Goal: Task Accomplishment & Management: Manage account settings

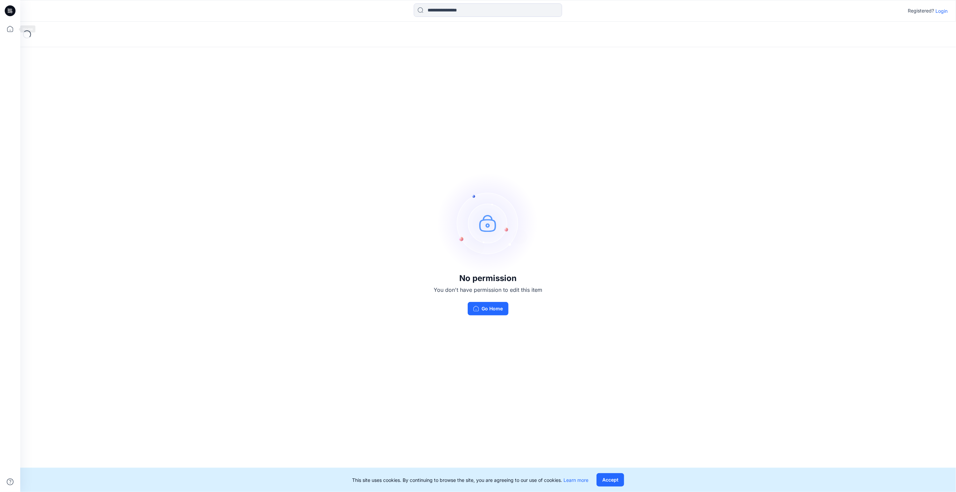
click at [9, 8] on icon at bounding box center [10, 10] width 11 height 11
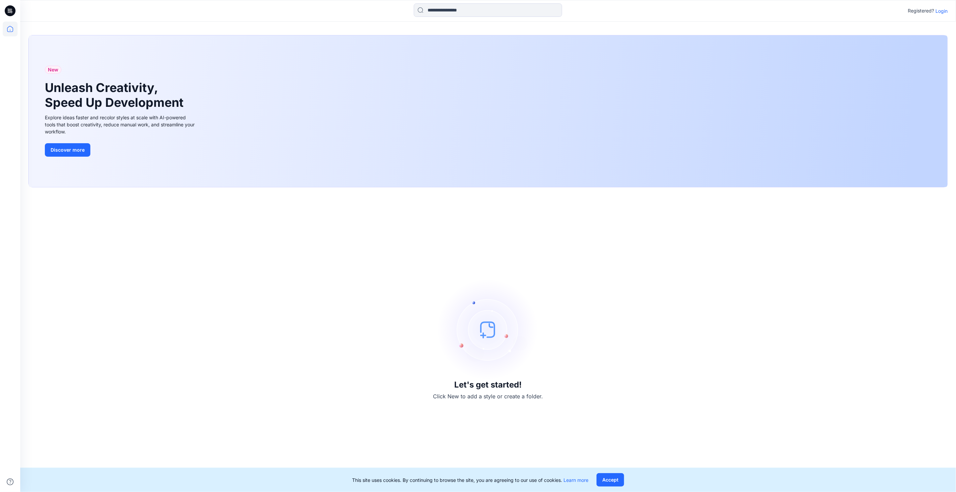
click at [943, 9] on p "Login" at bounding box center [942, 10] width 12 height 7
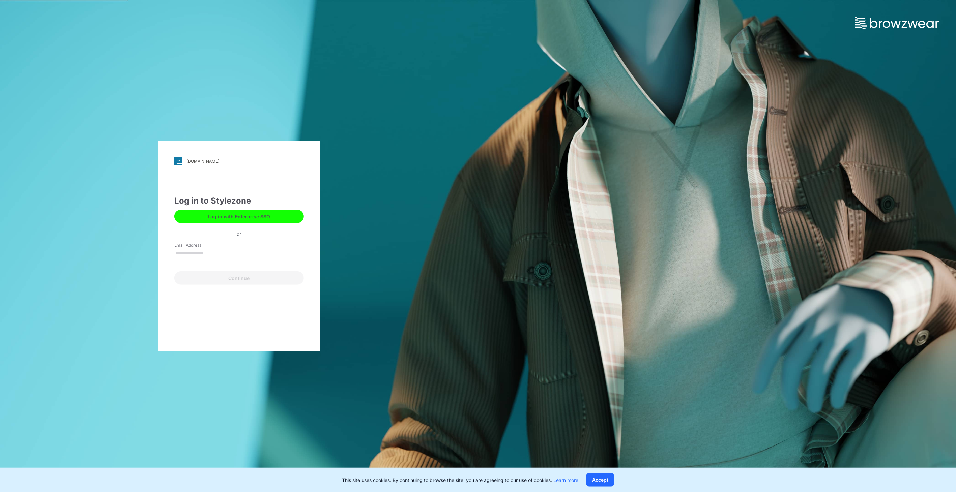
click at [201, 254] on input "Email Address" at bounding box center [239, 254] width 130 height 10
type input "**********"
click at [237, 279] on button "Continue" at bounding box center [239, 278] width 130 height 13
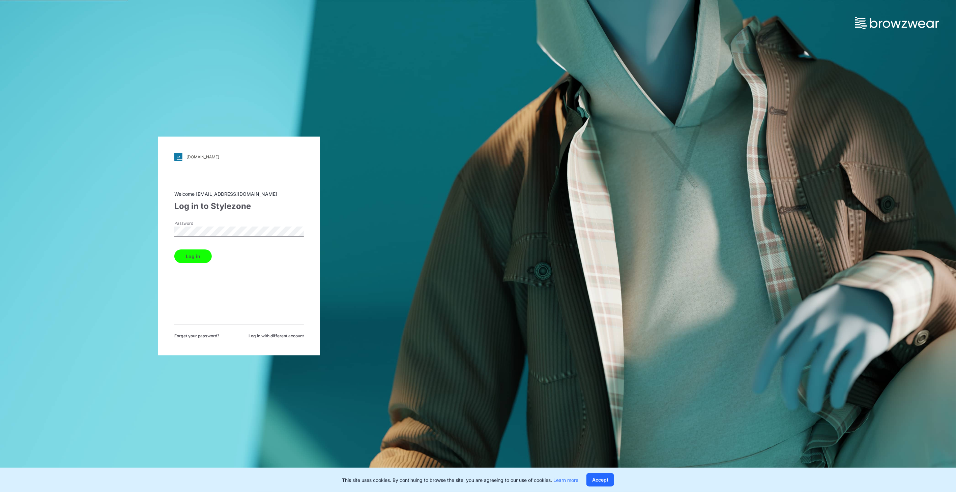
click at [174, 250] on button "Log in" at bounding box center [192, 256] width 37 height 13
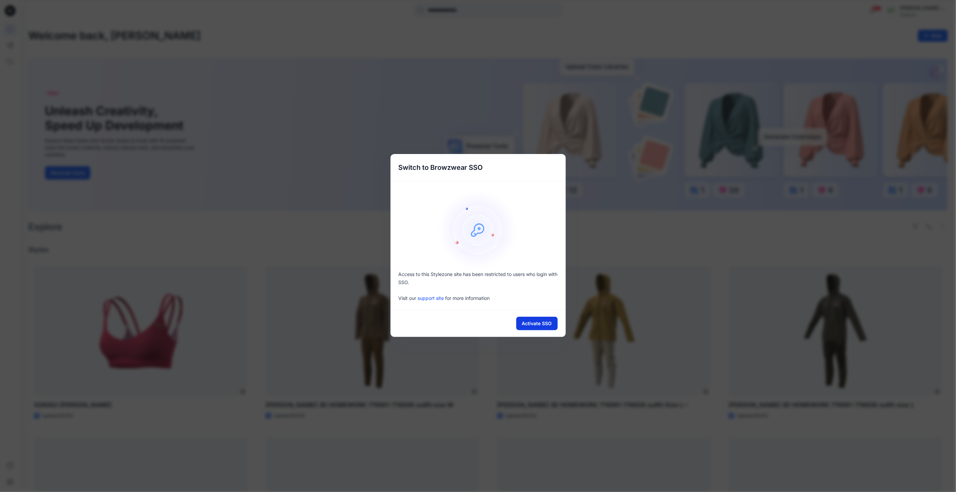
click at [539, 324] on button "Activate SSO" at bounding box center [536, 323] width 41 height 13
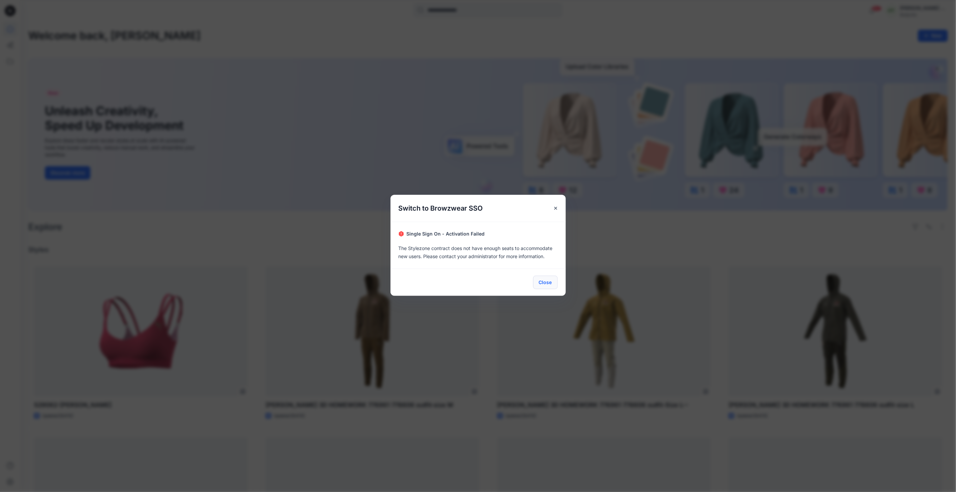
click at [546, 285] on button "Close" at bounding box center [545, 282] width 25 height 13
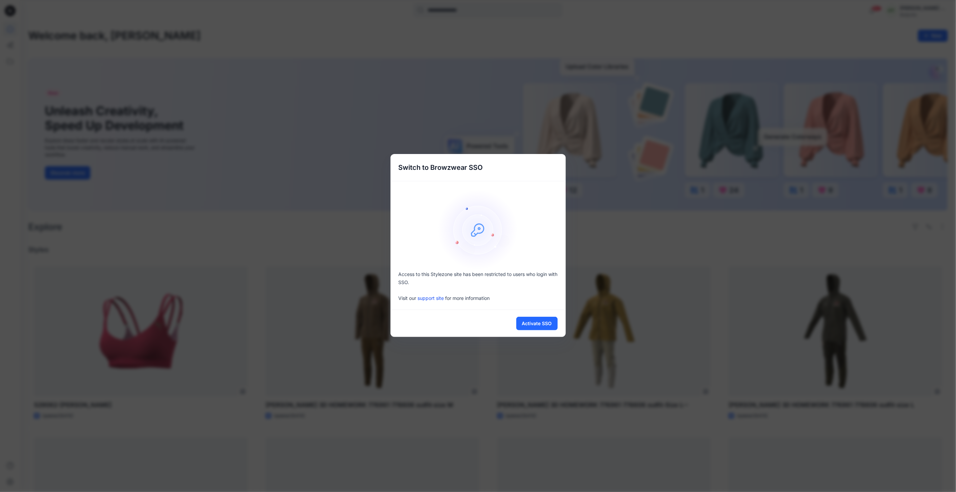
click at [434, 296] on link "support site" at bounding box center [431, 298] width 26 height 6
click at [549, 318] on button "Activate SSO" at bounding box center [536, 323] width 41 height 13
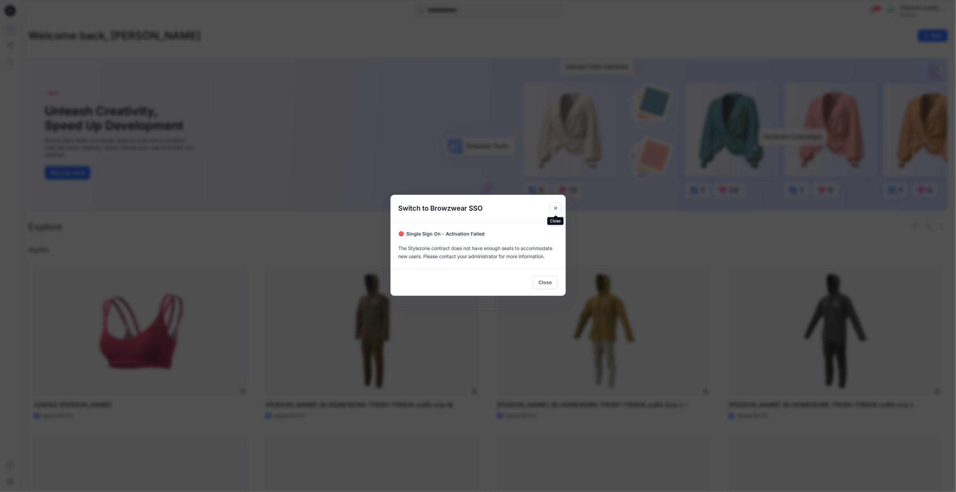
click at [555, 208] on g "Close" at bounding box center [555, 208] width 3 height 3
click at [555, 208] on icon "Close" at bounding box center [556, 208] width 3 height 3
